Goal: Information Seeking & Learning: Learn about a topic

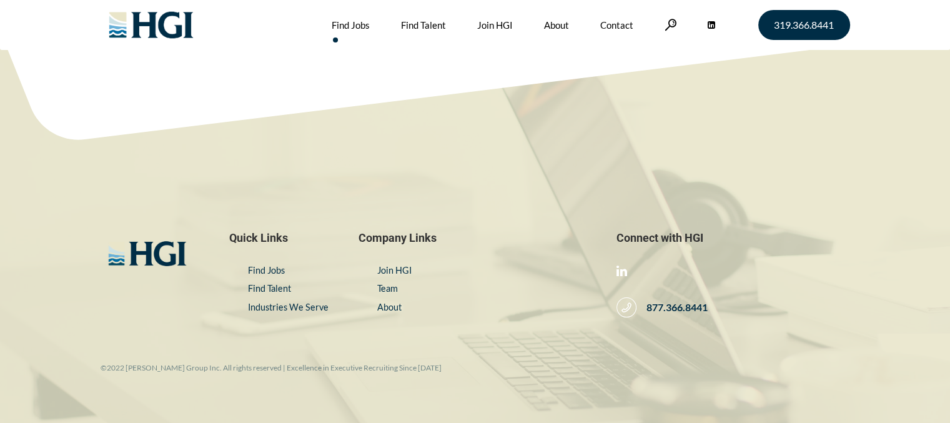
click at [349, 25] on link "Find Jobs" at bounding box center [351, 25] width 38 height 50
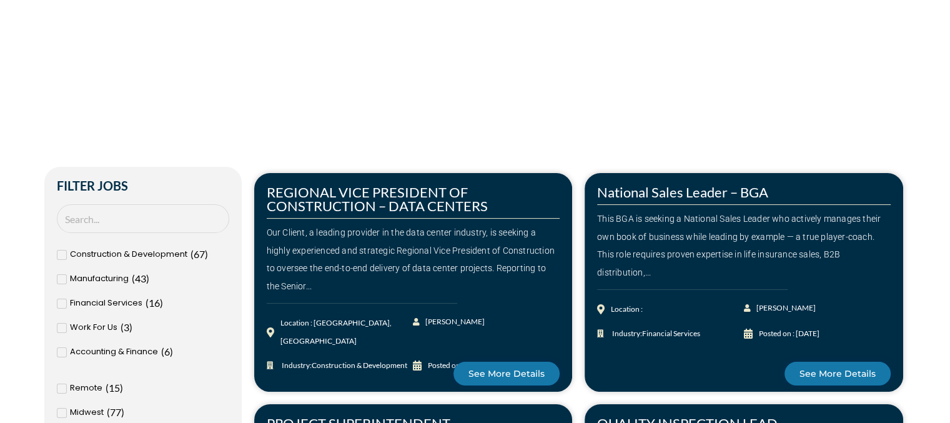
scroll to position [187, 0]
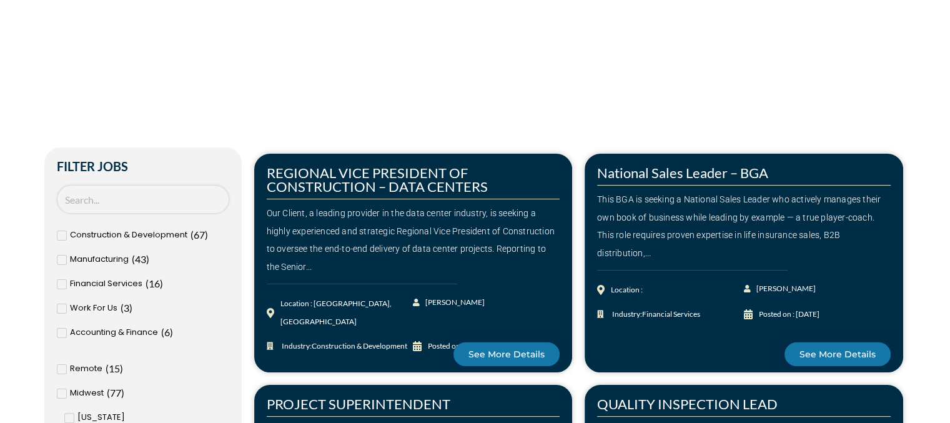
click at [96, 194] on input "Search Job" at bounding box center [143, 199] width 172 height 29
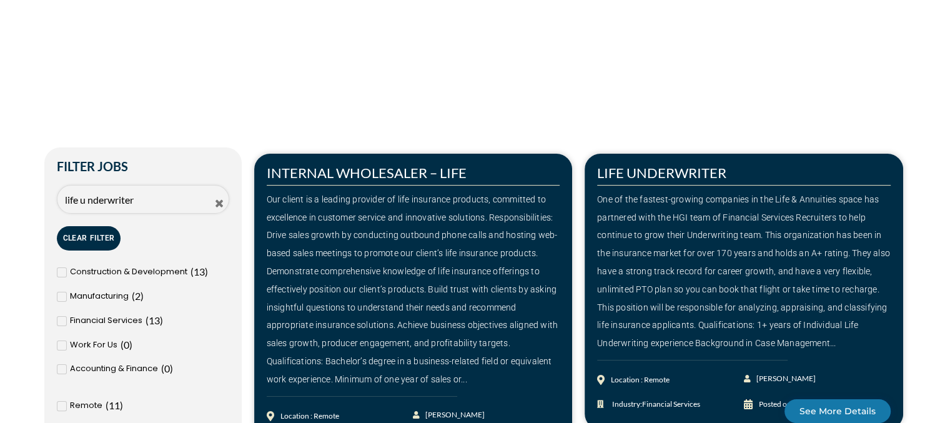
type input "life u nderwriter"
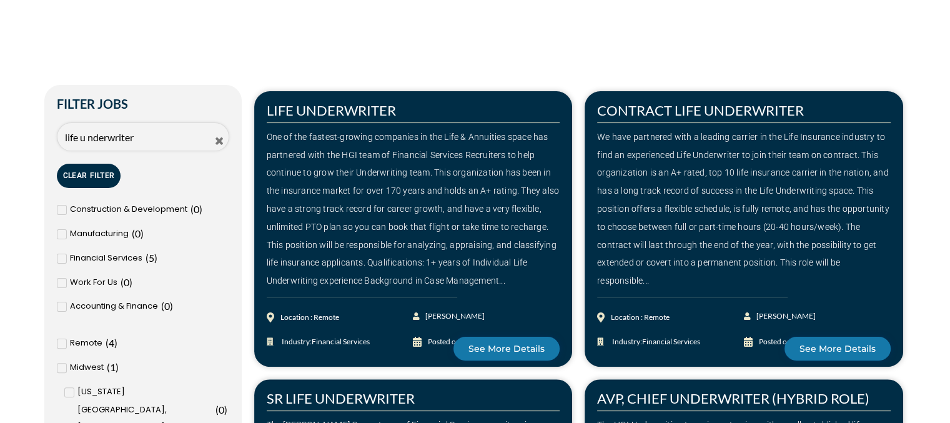
scroll to position [0, 0]
